Goal: Check status: Check status

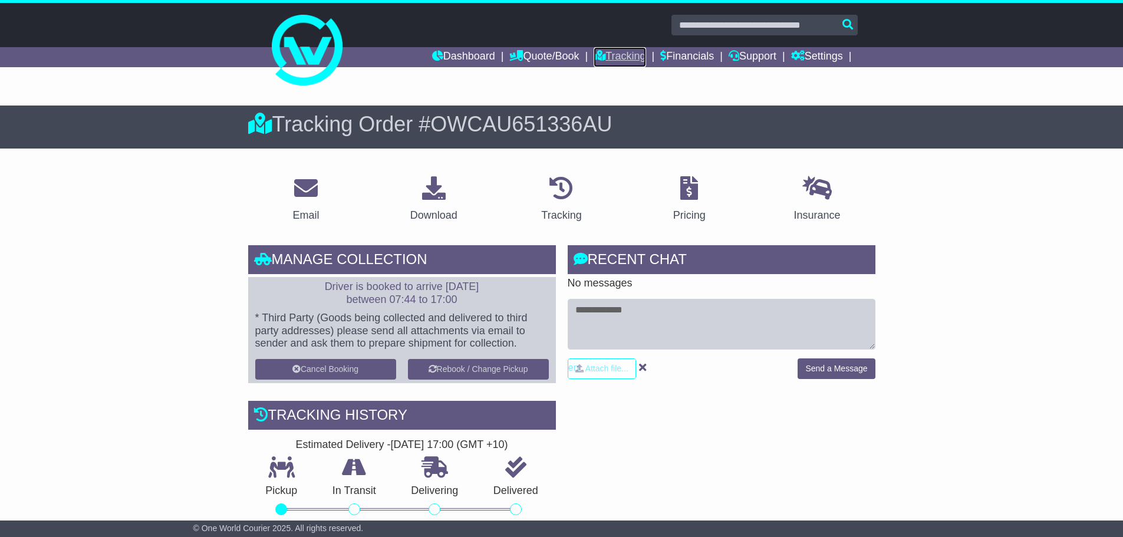
click at [621, 57] on link "Tracking" at bounding box center [620, 57] width 52 height 20
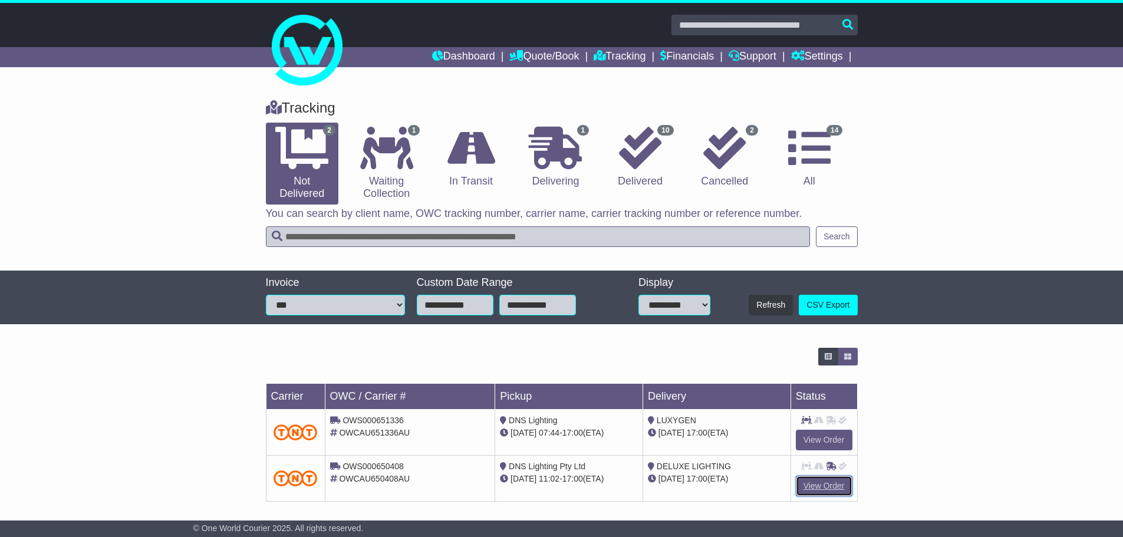
click at [819, 483] on link "View Order" at bounding box center [824, 486] width 57 height 21
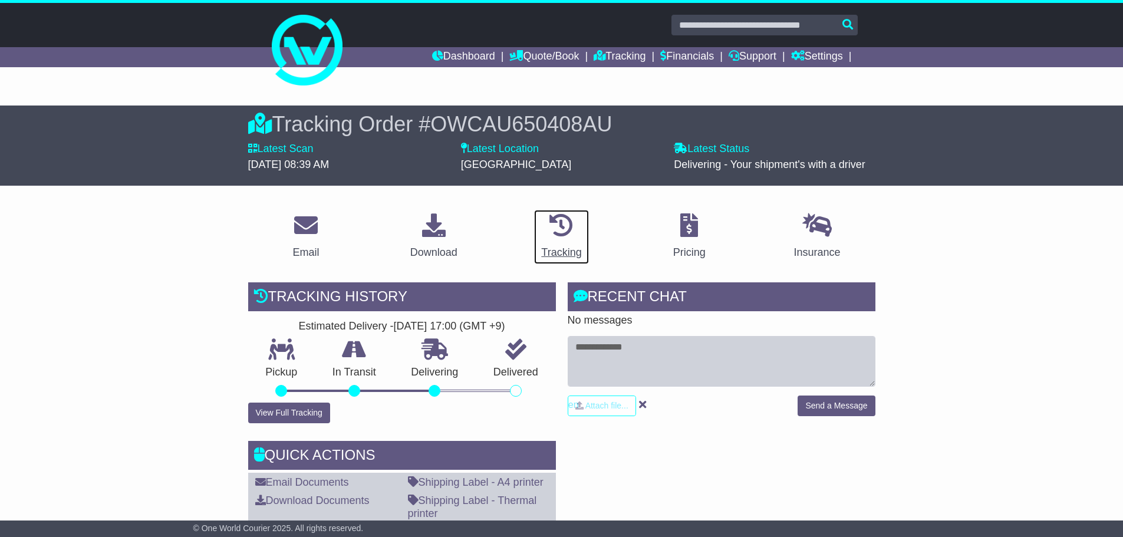
click at [576, 248] on div "Tracking" at bounding box center [561, 253] width 40 height 16
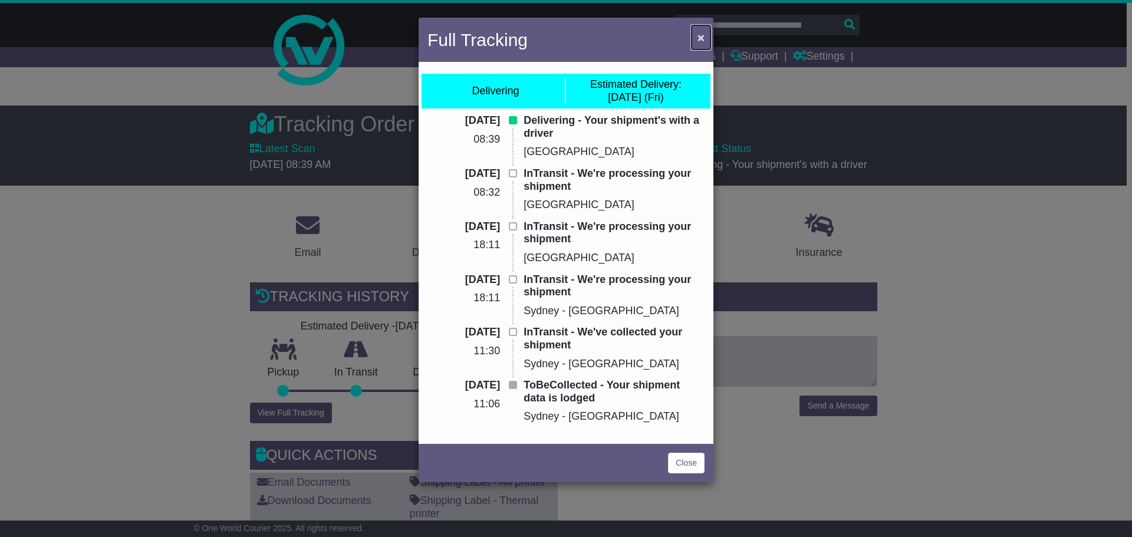
click at [698, 32] on span "×" at bounding box center [700, 38] width 7 height 14
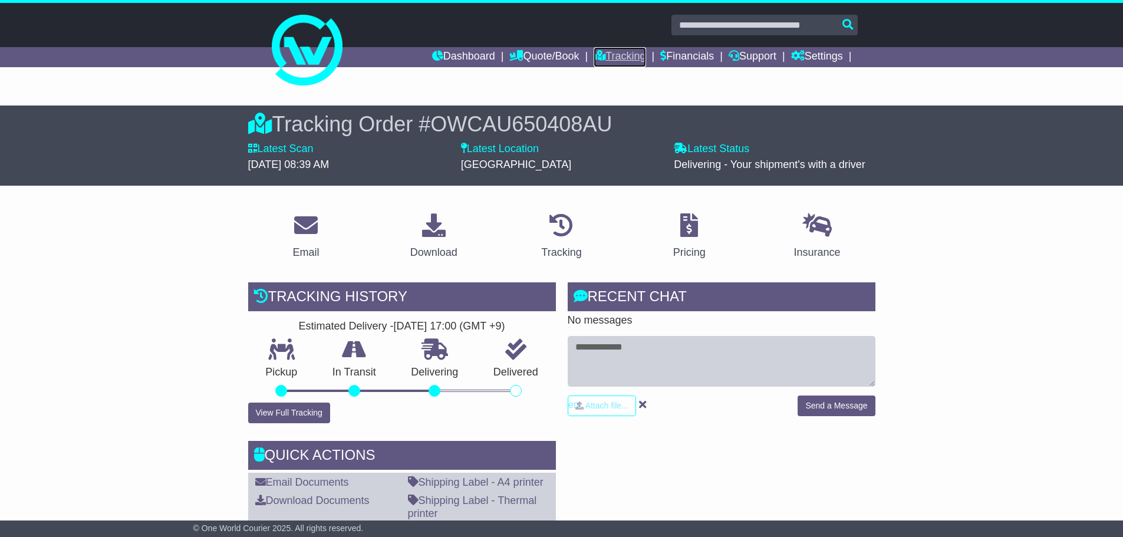
click at [614, 54] on link "Tracking" at bounding box center [620, 57] width 52 height 20
